Goal: Task Accomplishment & Management: Manage account settings

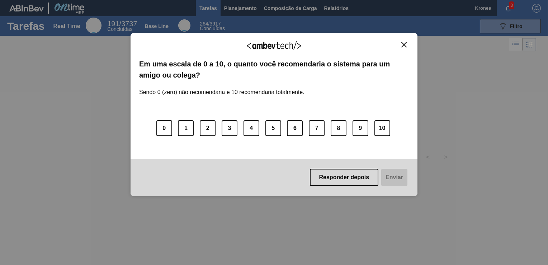
click at [405, 43] on img "Close" at bounding box center [403, 44] width 5 height 5
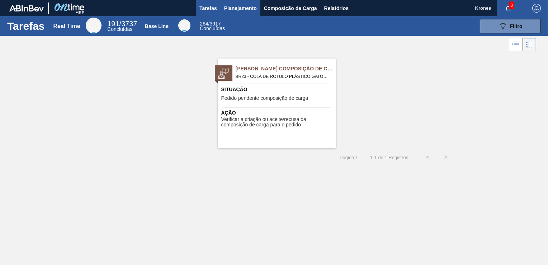
click at [250, 6] on span "Planejamento" at bounding box center [240, 8] width 33 height 9
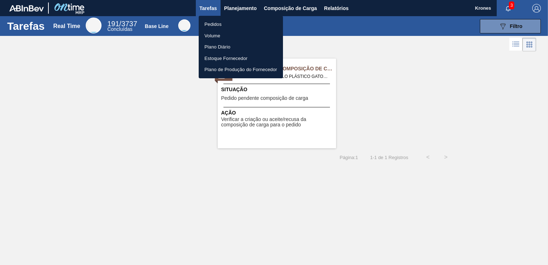
click at [215, 22] on li "Pedidos" at bounding box center [241, 24] width 84 height 11
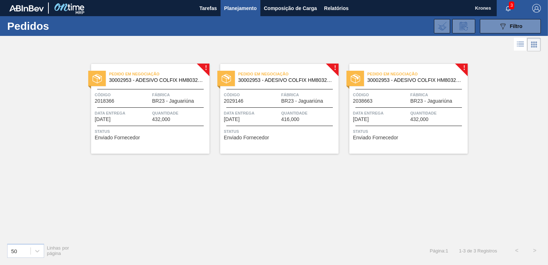
click at [139, 111] on span "Data entrega" at bounding box center [123, 112] width 56 height 7
click at [139, 100] on div "Código 2018366" at bounding box center [123, 97] width 56 height 13
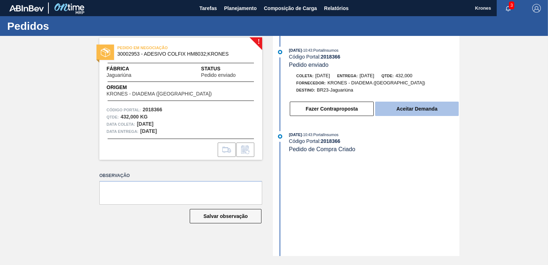
click at [395, 108] on button "Aceitar Demanda" at bounding box center [417, 109] width 84 height 14
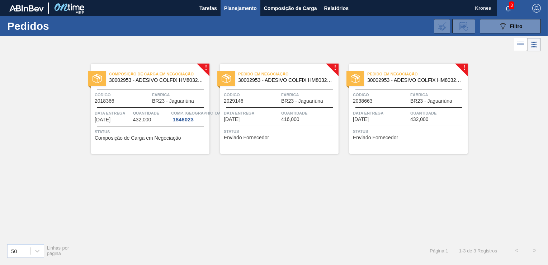
click at [133, 96] on span "Código" at bounding box center [123, 94] width 56 height 7
click at [130, 95] on span "Código" at bounding box center [123, 94] width 56 height 7
click at [260, 94] on span "Código" at bounding box center [252, 94] width 56 height 7
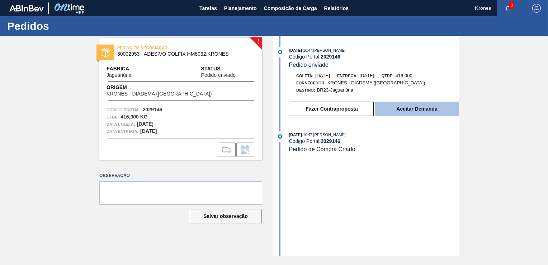
click at [396, 111] on button "Aceitar Demanda" at bounding box center [417, 109] width 84 height 14
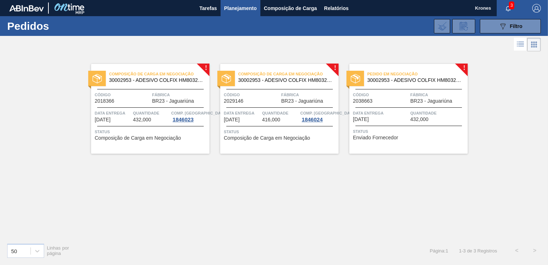
click at [389, 97] on span "Código" at bounding box center [381, 94] width 56 height 7
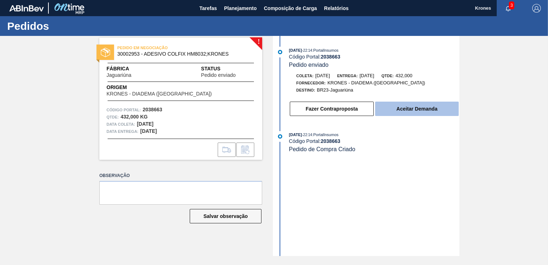
click at [402, 110] on button "Aceitar Demanda" at bounding box center [417, 109] width 84 height 14
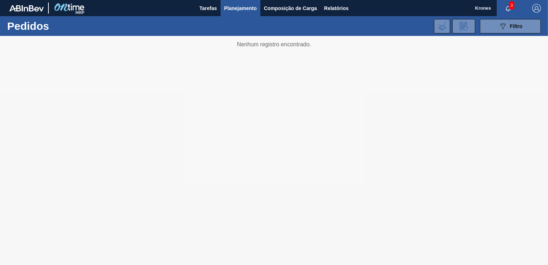
click at [510, 8] on span "3" at bounding box center [511, 5] width 5 height 8
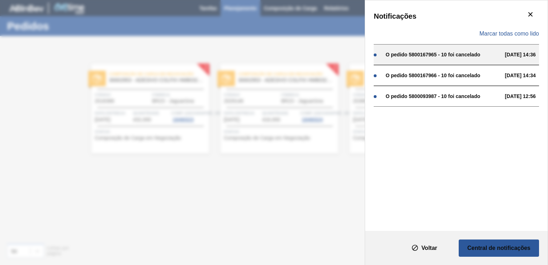
click at [444, 56] on div "O pedido 5800167965 - 10 foi cancelado" at bounding box center [444, 55] width 116 height 6
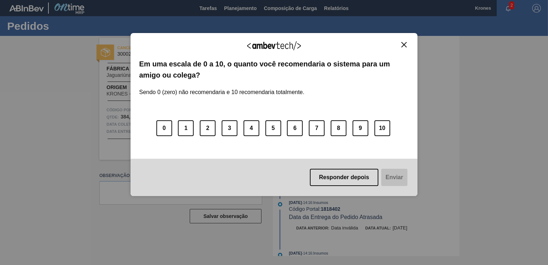
click at [403, 43] on img "Close" at bounding box center [403, 44] width 5 height 5
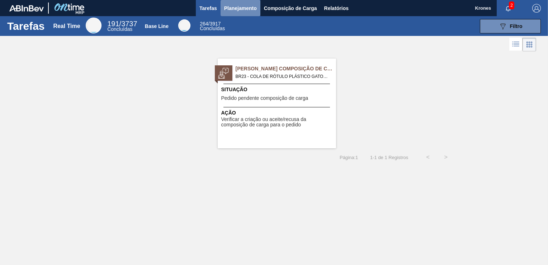
click at [248, 8] on span "Planejamento" at bounding box center [240, 8] width 33 height 9
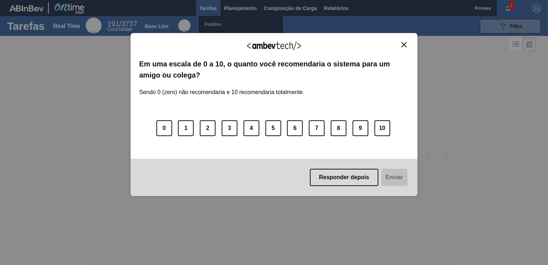
click at [405, 44] on img "Close" at bounding box center [403, 44] width 5 height 5
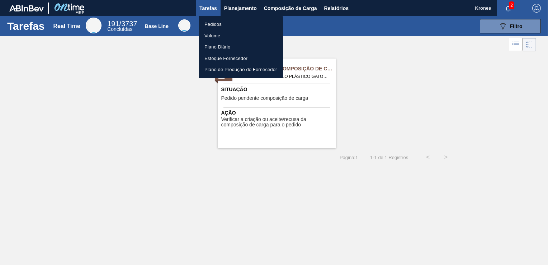
click at [213, 24] on li "Pedidos" at bounding box center [241, 24] width 84 height 11
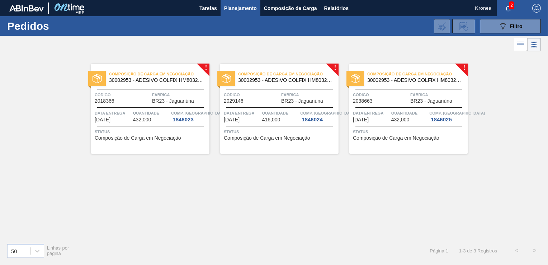
click at [139, 95] on span "Código" at bounding box center [123, 94] width 56 height 7
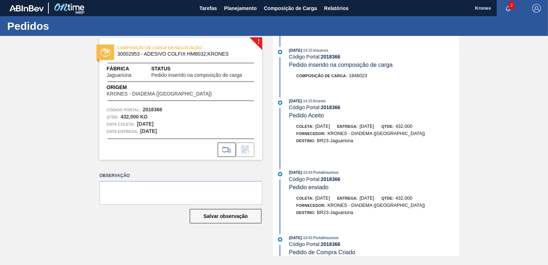
click at [366, 65] on span "Pedido inserido na composição de carga" at bounding box center [341, 65] width 104 height 6
click at [319, 66] on span "Pedido inserido na composição de carga" at bounding box center [341, 65] width 104 height 6
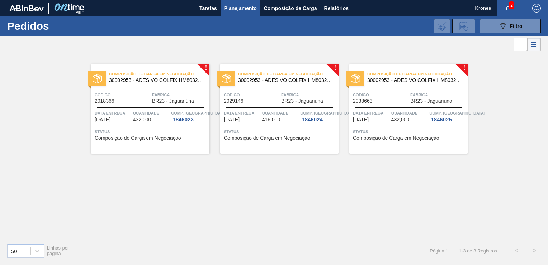
click at [235, 9] on span "Planejamento" at bounding box center [240, 8] width 33 height 9
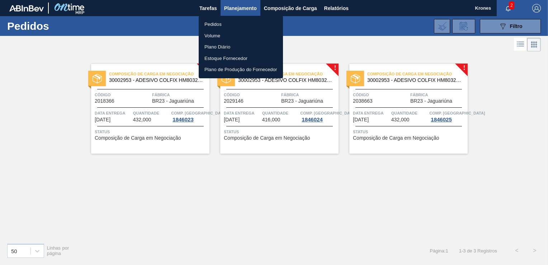
click at [214, 23] on li "Pedidos" at bounding box center [241, 24] width 84 height 11
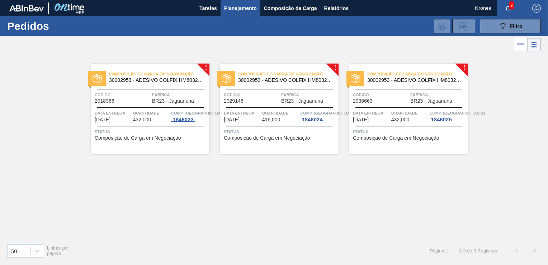
click at [181, 118] on div "1846023" at bounding box center [183, 120] width 24 height 6
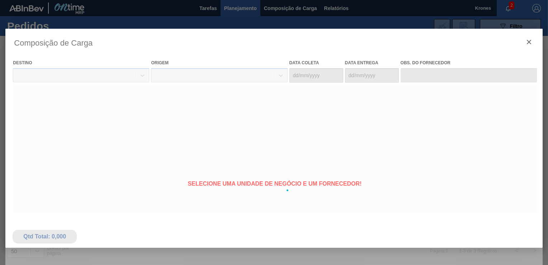
type coleta "03/09/2025"
type entrega "10/09/2025"
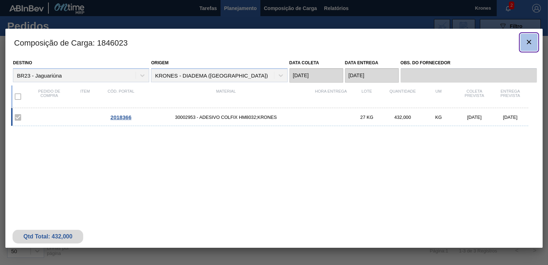
click at [527, 42] on icon "botão de ícone" at bounding box center [529, 42] width 9 height 9
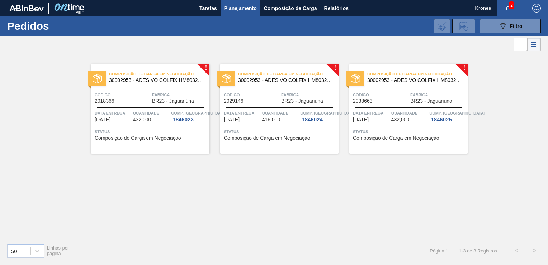
click at [137, 98] on span "Código" at bounding box center [123, 94] width 56 height 7
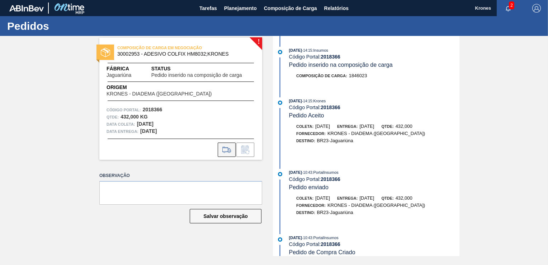
click at [226, 149] on icon at bounding box center [226, 149] width 11 height 9
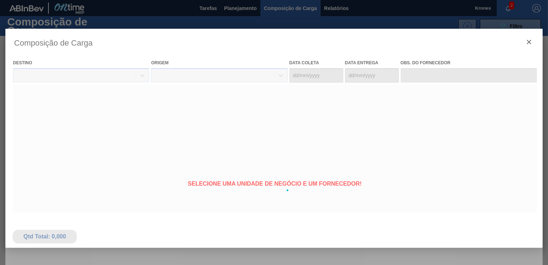
type coleta "03/09/2025"
type entrega "10/09/2025"
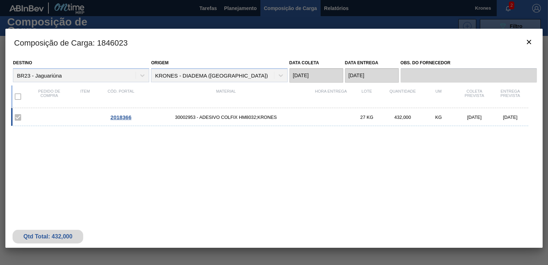
click at [121, 117] on span "2018366" at bounding box center [120, 117] width 21 height 6
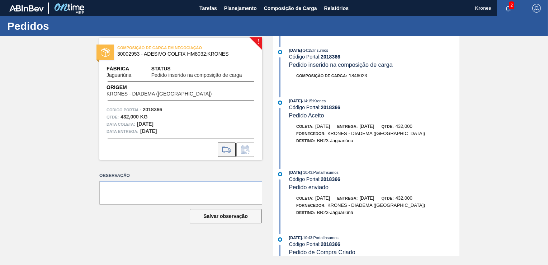
click at [227, 149] on icon at bounding box center [226, 149] width 11 height 9
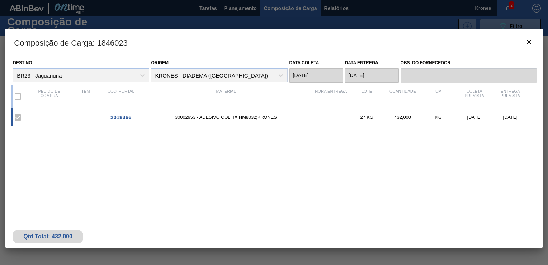
click at [267, 118] on span "30002953 - ADESIVO COLFIX HM8032;KRONES" at bounding box center [226, 116] width 174 height 5
drag, startPoint x: 267, startPoint y: 118, endPoint x: 258, endPoint y: 146, distance: 30.1
click at [258, 146] on div "2018366 30002953 - ADESIVO COLFIX HM8032;KRONES 27 KG 432,000 KG 03/09/2025 10/…" at bounding box center [272, 158] width 523 height 100
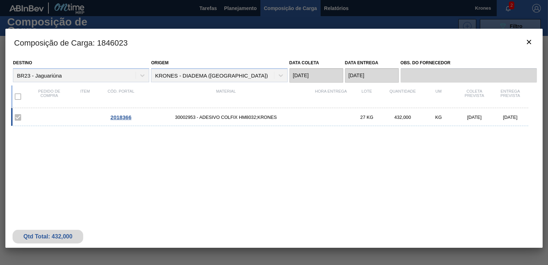
click at [42, 113] on div "2018366 30002953 - ADESIVO COLFIX HM8032;KRONES 27 KG 432,000 KG 03/09/2025 10/…" at bounding box center [269, 117] width 517 height 18
click at [44, 117] on div "2018366 30002953 - ADESIVO COLFIX HM8032;KRONES 27 KG 432,000 KG 03/09/2025 10/…" at bounding box center [269, 117] width 517 height 18
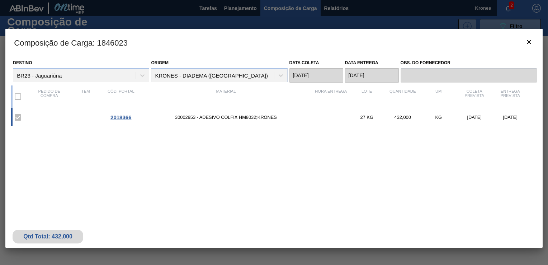
click at [44, 117] on div "2018366 30002953 - ADESIVO COLFIX HM8032;KRONES 27 KG 432,000 KG 03/09/2025 10/…" at bounding box center [269, 117] width 517 height 18
click at [71, 151] on div "2018366 30002953 - ADESIVO COLFIX HM8032;KRONES 27 KG 432,000 KG 03/09/2025 10/…" at bounding box center [272, 158] width 523 height 100
click at [529, 40] on icon "botão de ícone" at bounding box center [529, 42] width 9 height 9
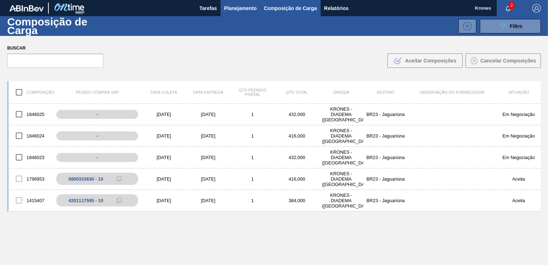
click at [237, 13] on button "Planejamento" at bounding box center [241, 8] width 40 height 16
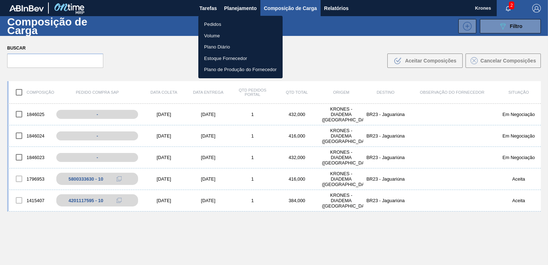
click at [212, 25] on li "Pedidos" at bounding box center [240, 24] width 84 height 11
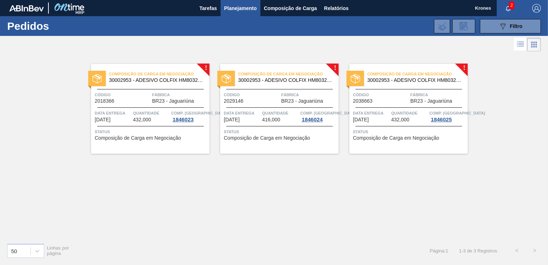
click at [266, 96] on span "Código" at bounding box center [252, 94] width 56 height 7
click at [218, 194] on div "! Composição de Carga em Negociação 30002953 - ADESIVO COLFIX HM8032;KRONES Cód…" at bounding box center [274, 145] width 548 height 184
click at [134, 99] on div "Código 2018366" at bounding box center [123, 97] width 56 height 13
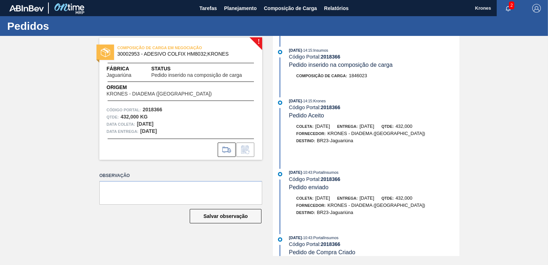
click at [168, 47] on span "COMPOSIÇÃO DE CARGA EM NEGOCIAÇÃO" at bounding box center [167, 47] width 100 height 7
click at [260, 41] on div "COMPOSIÇÃO DE CARGA EM NEGOCIAÇÃO 30002953 - ADESIVO COLFIX HM8032;KRONES Fábri…" at bounding box center [180, 99] width 163 height 122
click at [260, 42] on div "COMPOSIÇÃO DE CARGA EM NEGOCIAÇÃO 30002953 - ADESIVO COLFIX HM8032;KRONES Fábri…" at bounding box center [180, 99] width 163 height 122
click at [448, 134] on div "Fornecedor: KRONES - DIADEMA (SP)" at bounding box center [374, 133] width 170 height 7
drag, startPoint x: 459, startPoint y: 130, endPoint x: 458, endPoint y: 148, distance: 18.7
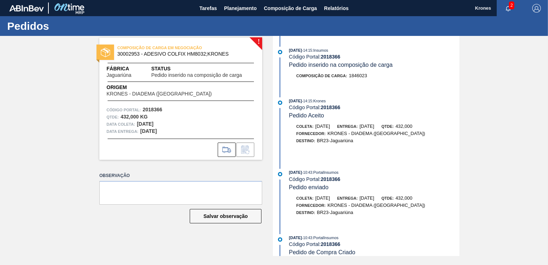
click at [460, 130] on div "! COMPOSIÇÃO DE CARGA EM NEGOCIAÇÃO 30002953 - ADESIVO COLFIX HM8032;KRONES Fáb…" at bounding box center [274, 146] width 548 height 220
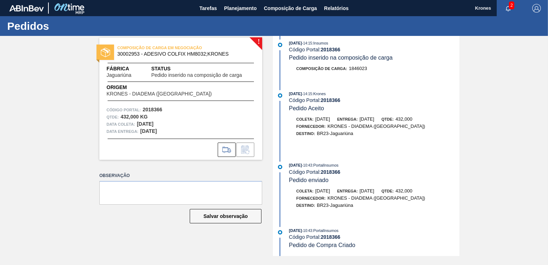
scroll to position [11, 0]
